Goal: Navigation & Orientation: Find specific page/section

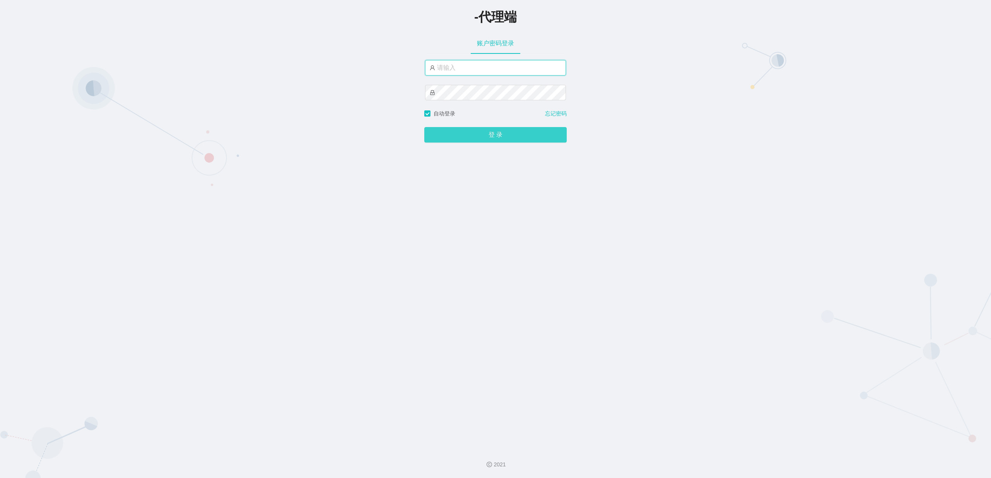
type input "莱昂"
click at [497, 140] on button "登 录" at bounding box center [495, 134] width 142 height 15
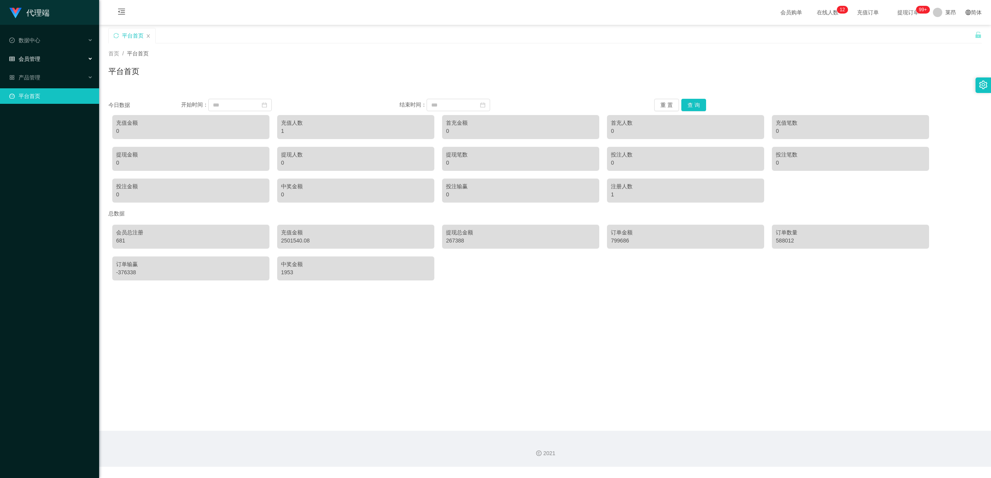
click at [48, 53] on div "会员管理" at bounding box center [49, 58] width 99 height 15
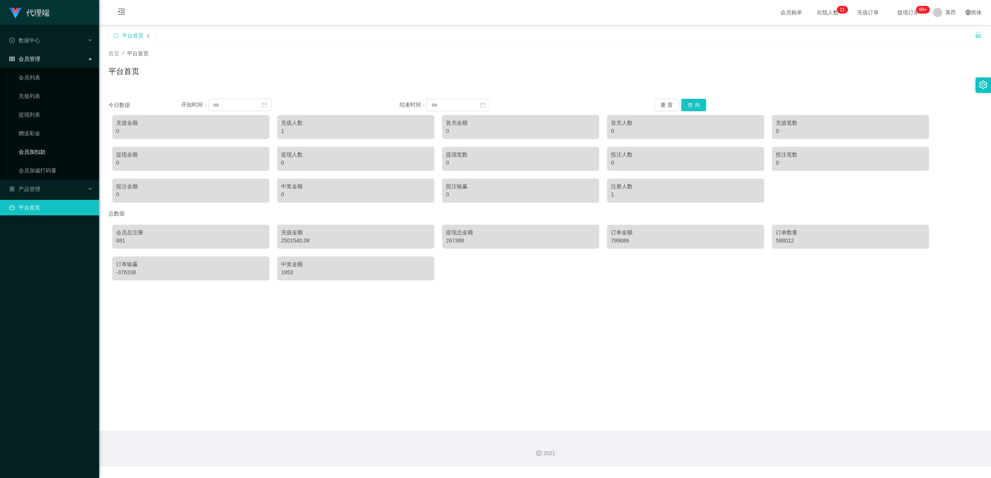
click at [56, 149] on link "会员加扣款" at bounding box center [56, 151] width 74 height 15
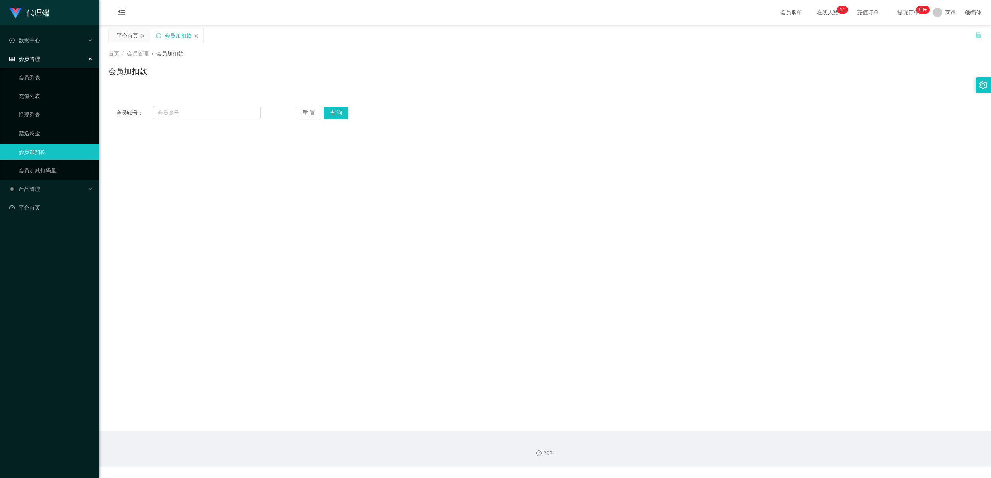
click at [48, 58] on div "会员管理" at bounding box center [49, 58] width 99 height 15
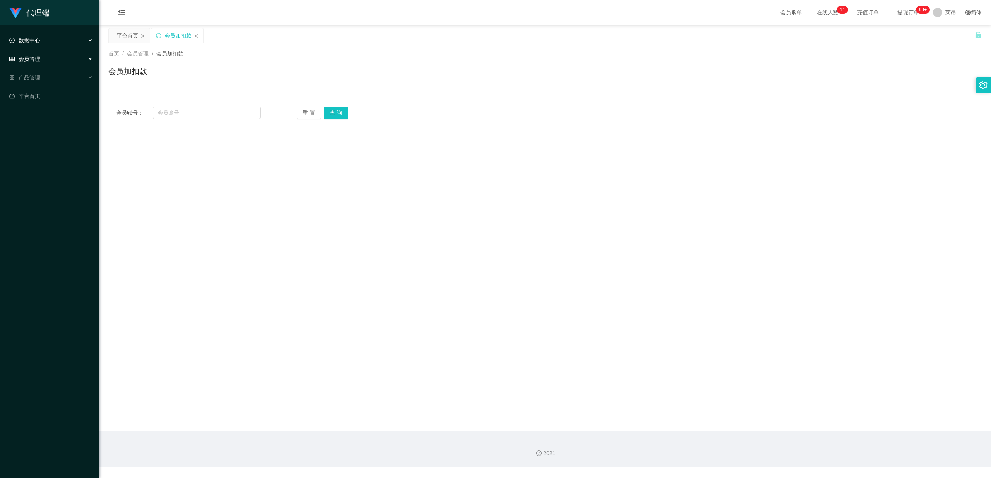
click at [59, 41] on div "数据中心" at bounding box center [49, 40] width 99 height 15
click at [60, 41] on div "数据中心" at bounding box center [49, 40] width 99 height 15
click at [50, 70] on div "产品管理" at bounding box center [49, 77] width 99 height 15
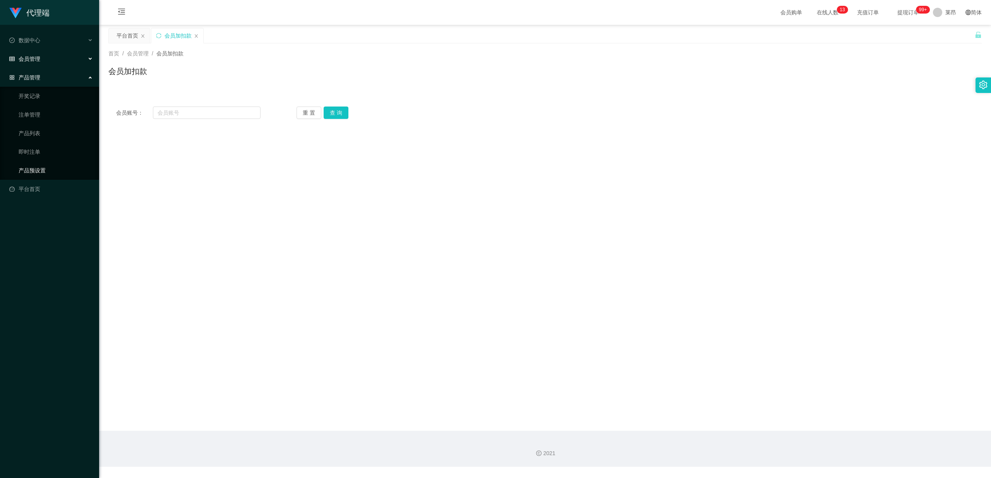
click at [58, 163] on link "产品预设置" at bounding box center [56, 170] width 74 height 15
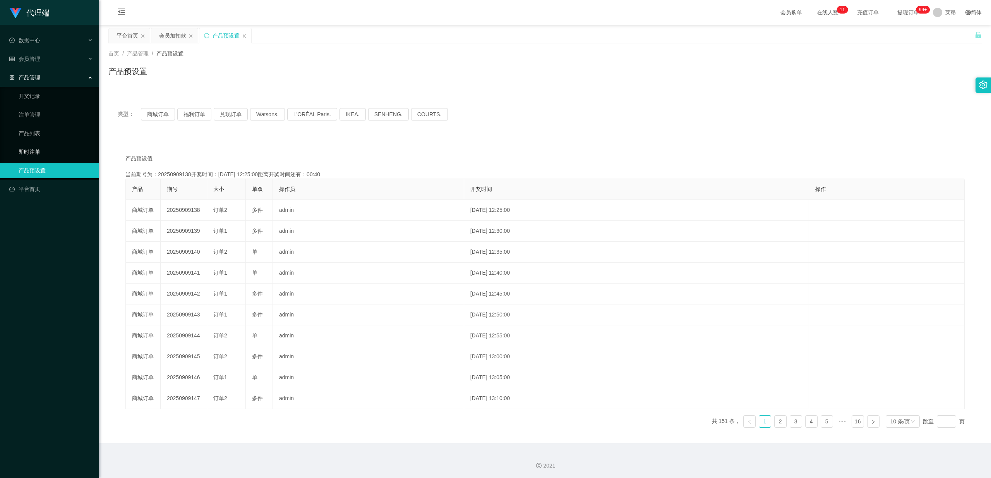
click at [44, 146] on link "即时注单" at bounding box center [56, 151] width 74 height 15
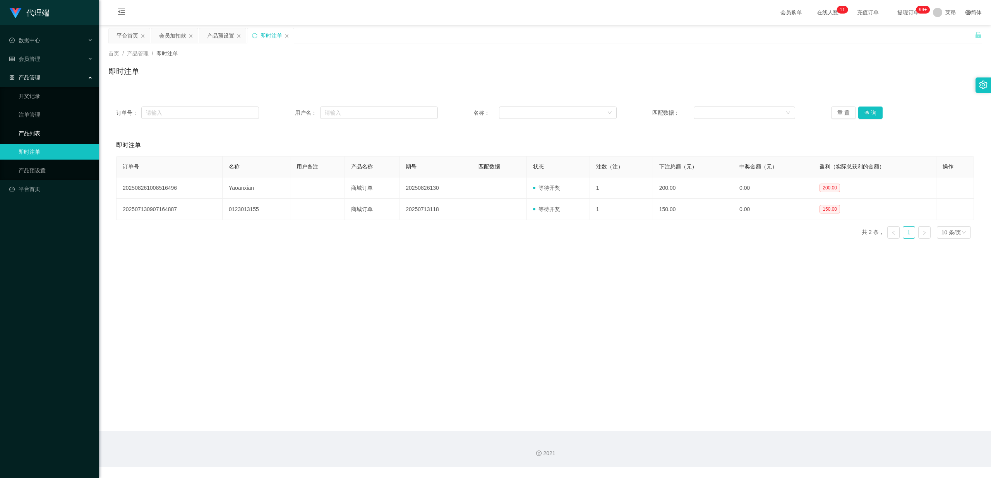
click at [55, 133] on link "产品列表" at bounding box center [56, 132] width 74 height 15
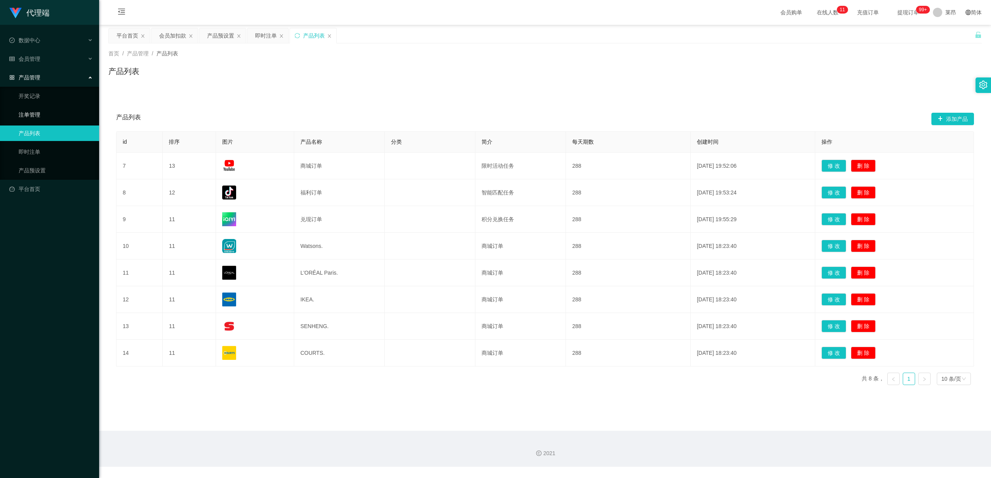
click at [44, 109] on link "注单管理" at bounding box center [56, 114] width 74 height 15
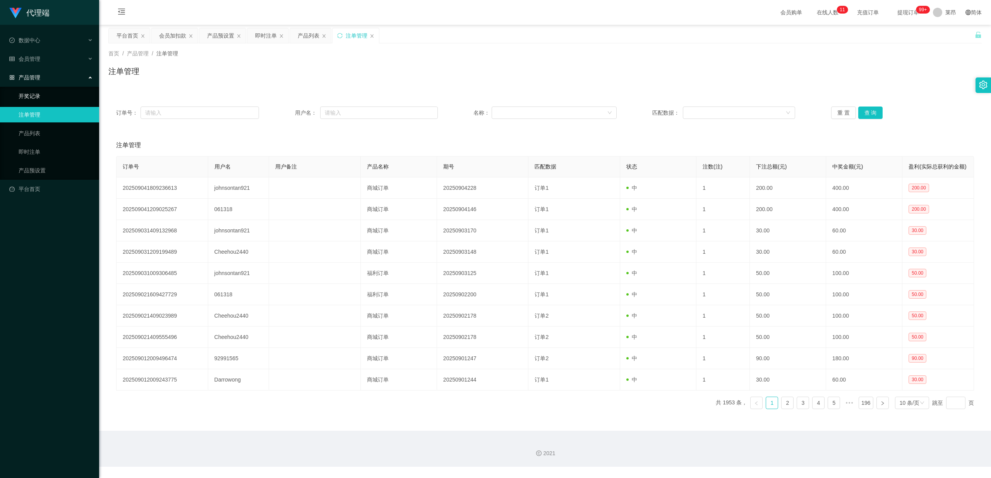
click at [43, 93] on link "开奖记录" at bounding box center [56, 95] width 74 height 15
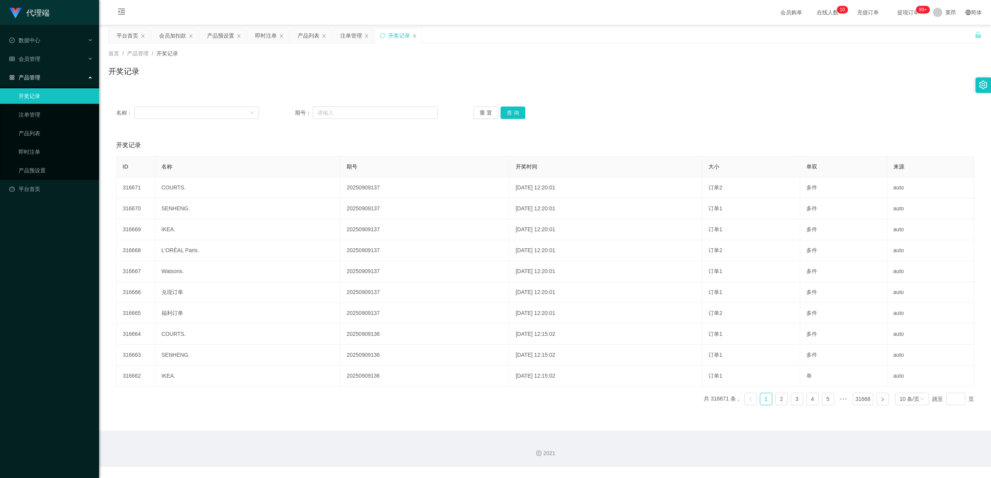
click at [60, 77] on div "产品管理" at bounding box center [49, 77] width 99 height 15
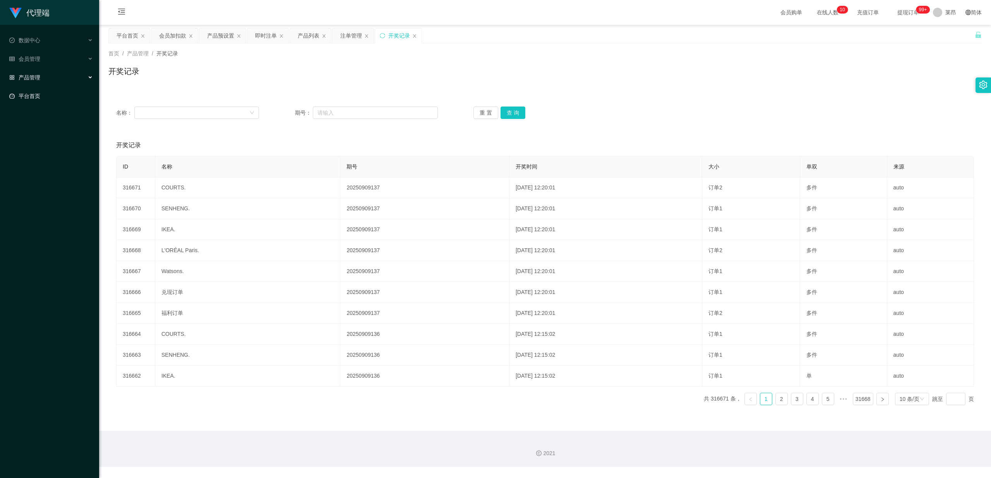
click at [60, 90] on link "平台首页" at bounding box center [51, 95] width 84 height 15
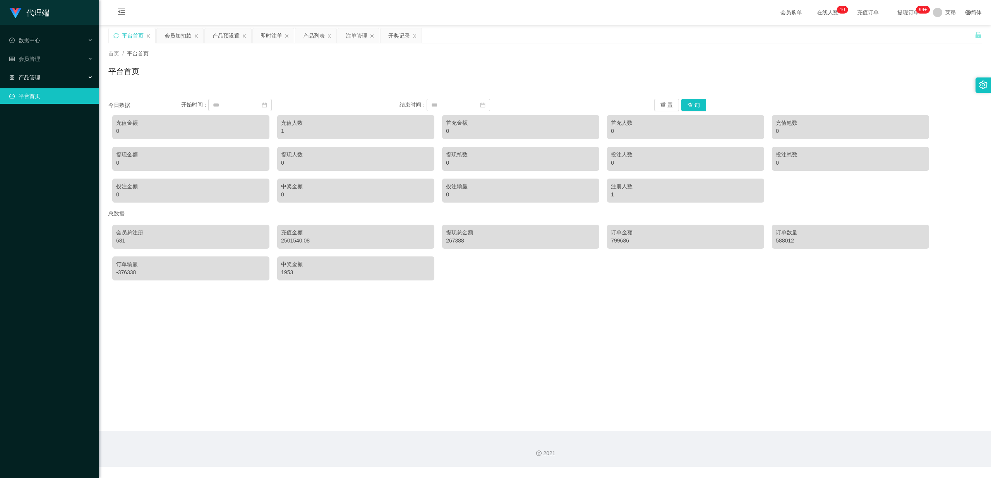
click at [64, 77] on div "产品管理" at bounding box center [49, 77] width 99 height 15
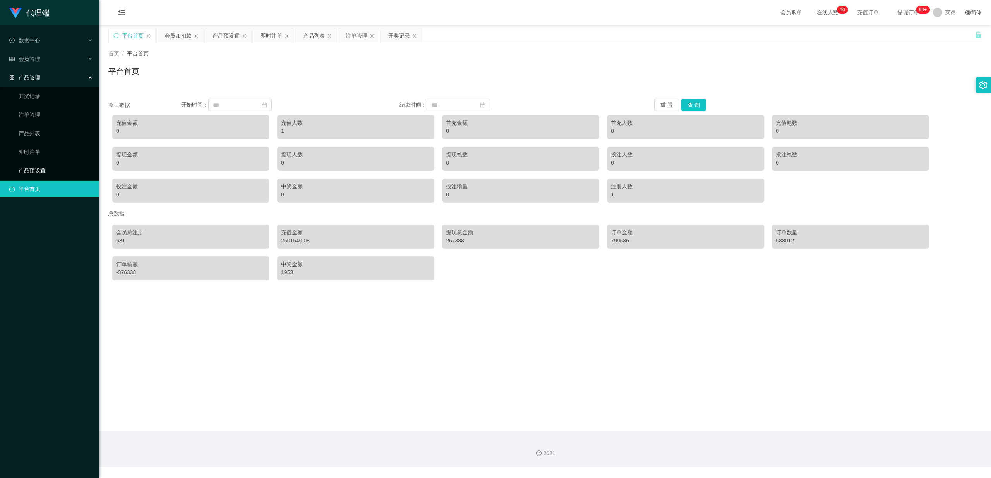
click at [56, 165] on link "产品预设置" at bounding box center [56, 170] width 74 height 15
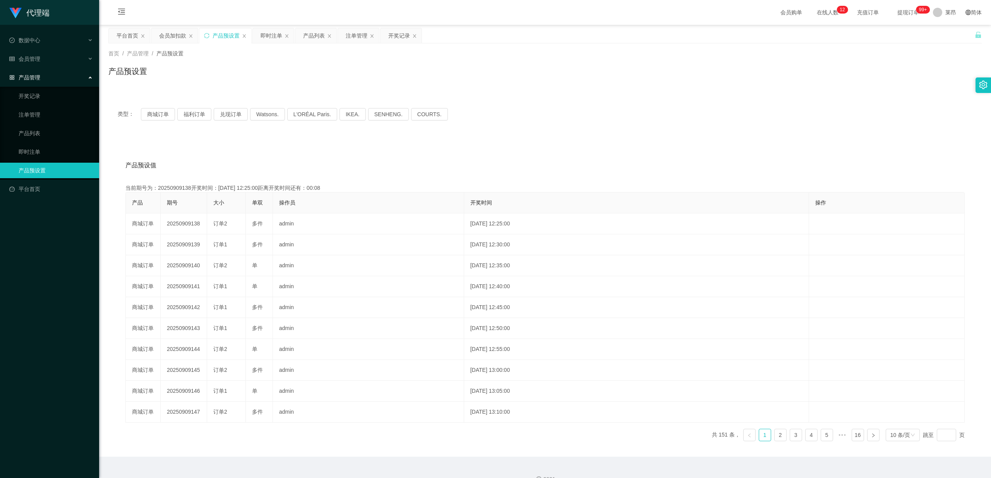
click at [319, 73] on div "产品预设置" at bounding box center [545, 74] width 874 height 18
click at [225, 86] on div "首页 / 产品管理 / 产品预设置 / 产品预设置" at bounding box center [545, 66] width 892 height 46
click at [287, 36] on icon "图标: close" at bounding box center [286, 35] width 3 height 3
click at [285, 36] on div "产品列表" at bounding box center [273, 35] width 41 height 15
click at [286, 36] on icon "图标: close" at bounding box center [287, 36] width 5 height 5
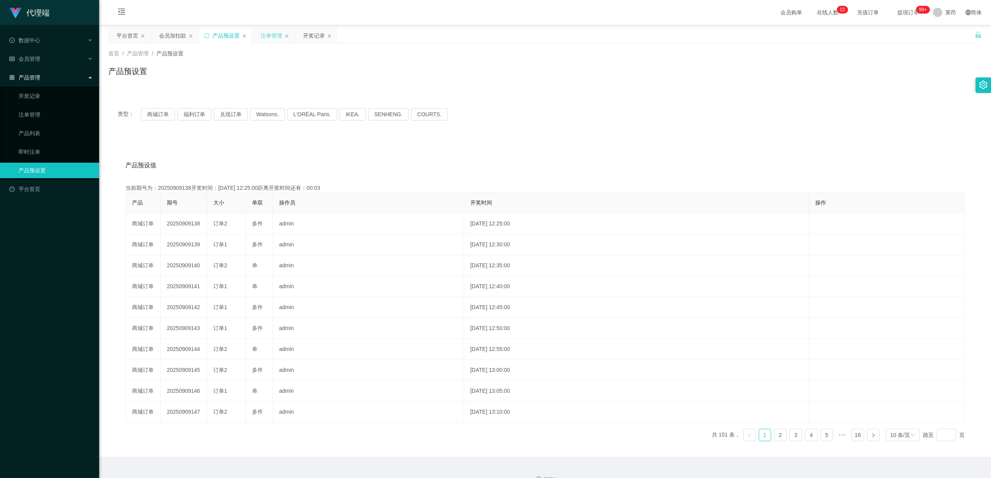
click at [284, 36] on div "注单管理" at bounding box center [273, 35] width 41 height 15
click at [284, 35] on div "注单管理" at bounding box center [273, 35] width 41 height 15
click at [287, 35] on icon "图标: close" at bounding box center [287, 36] width 5 height 5
click at [289, 36] on icon "图标: close" at bounding box center [287, 36] width 5 height 5
click at [335, 129] on div "类型： 商城订单 福利订单 兑现订单 Watsons. L'ORÉAL Paris. IKEA. [GEOGRAPHIC_DATA]. COURTS." at bounding box center [545, 114] width 874 height 31
